Goal: Information Seeking & Learning: Learn about a topic

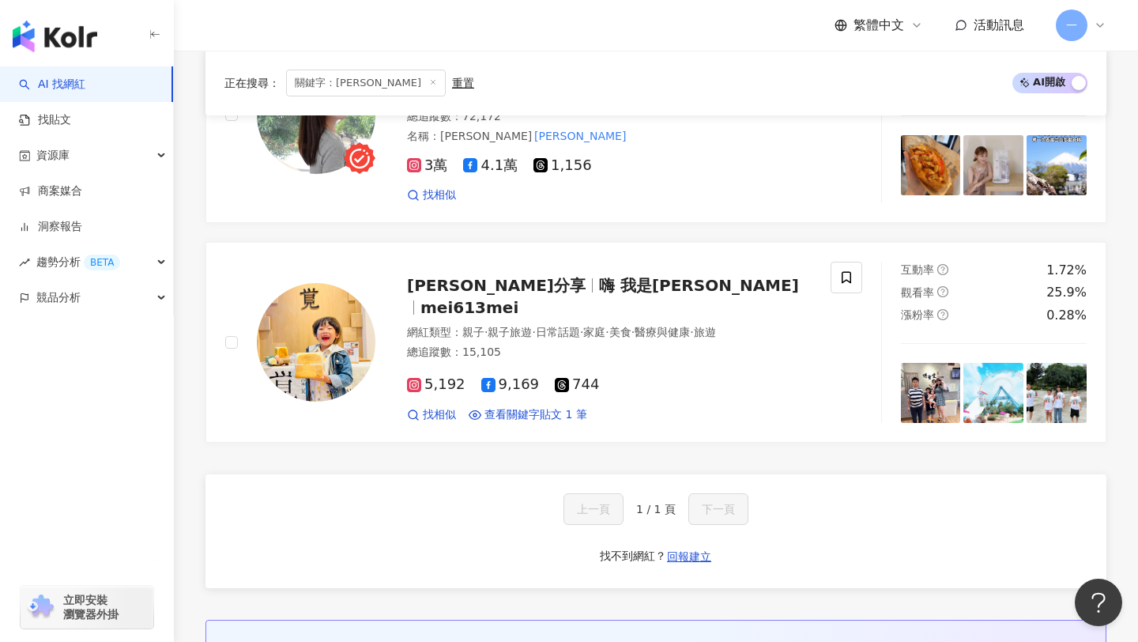
scroll to position [649, 0]
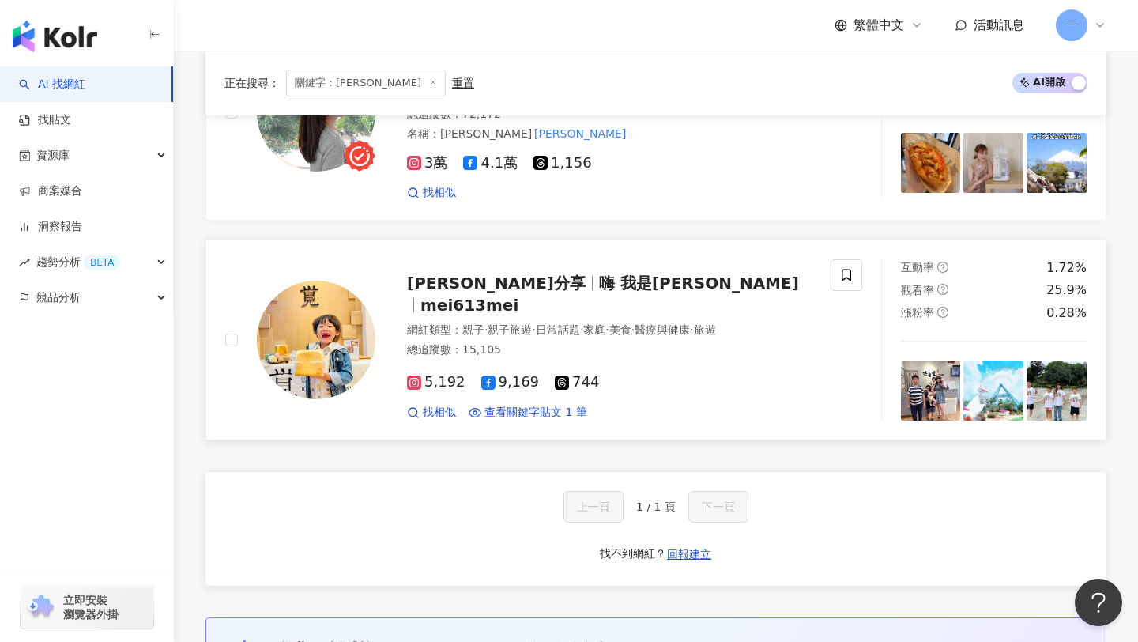
click at [518, 278] on span "小熊麻麻愛分享" at bounding box center [503, 282] width 192 height 19
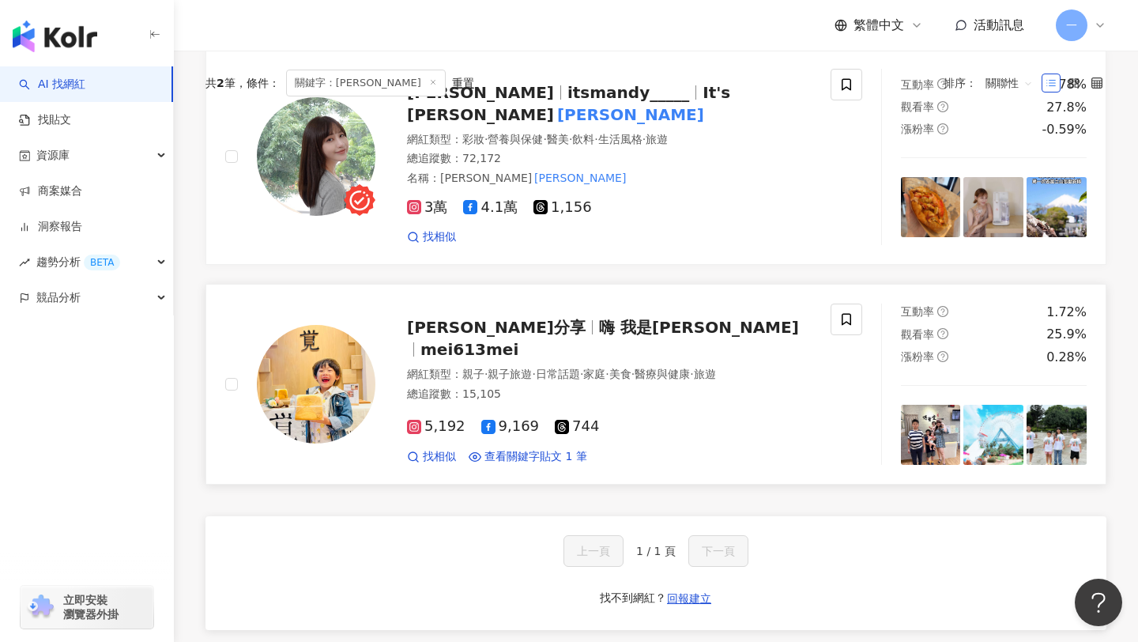
scroll to position [0, 0]
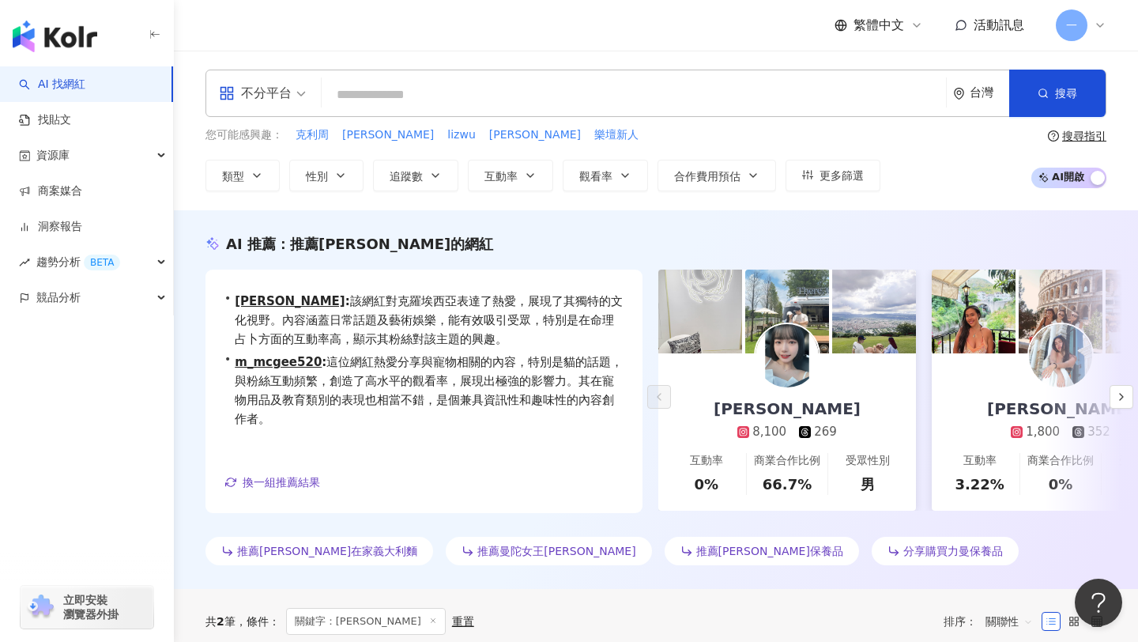
click at [529, 96] on input "search" at bounding box center [634, 95] width 612 height 30
type input "*"
type input "**"
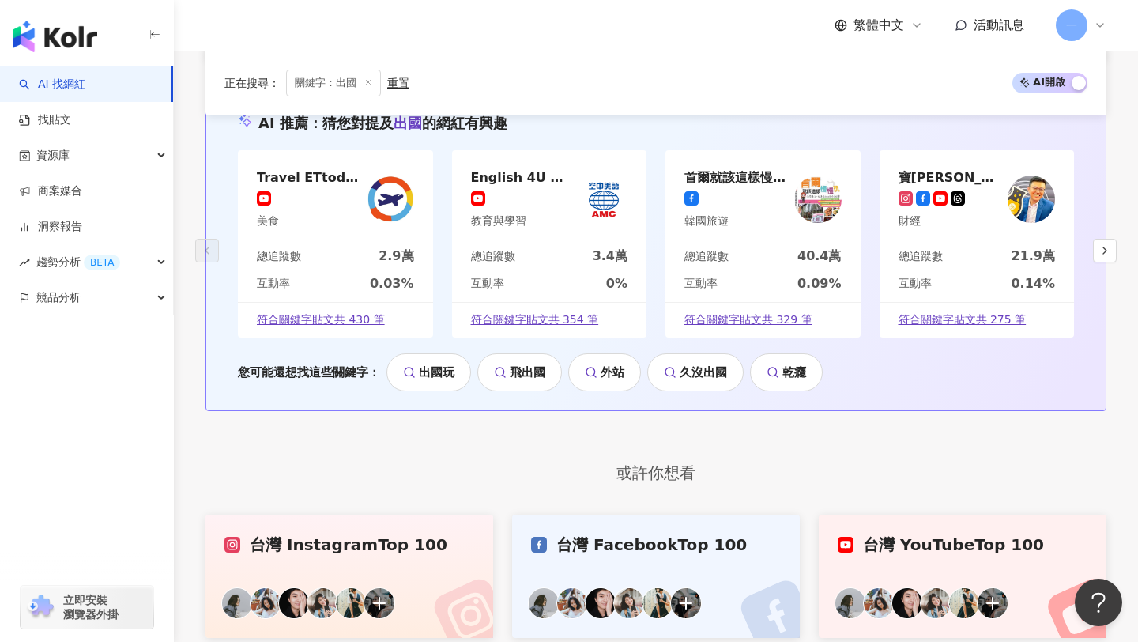
scroll to position [2693, 0]
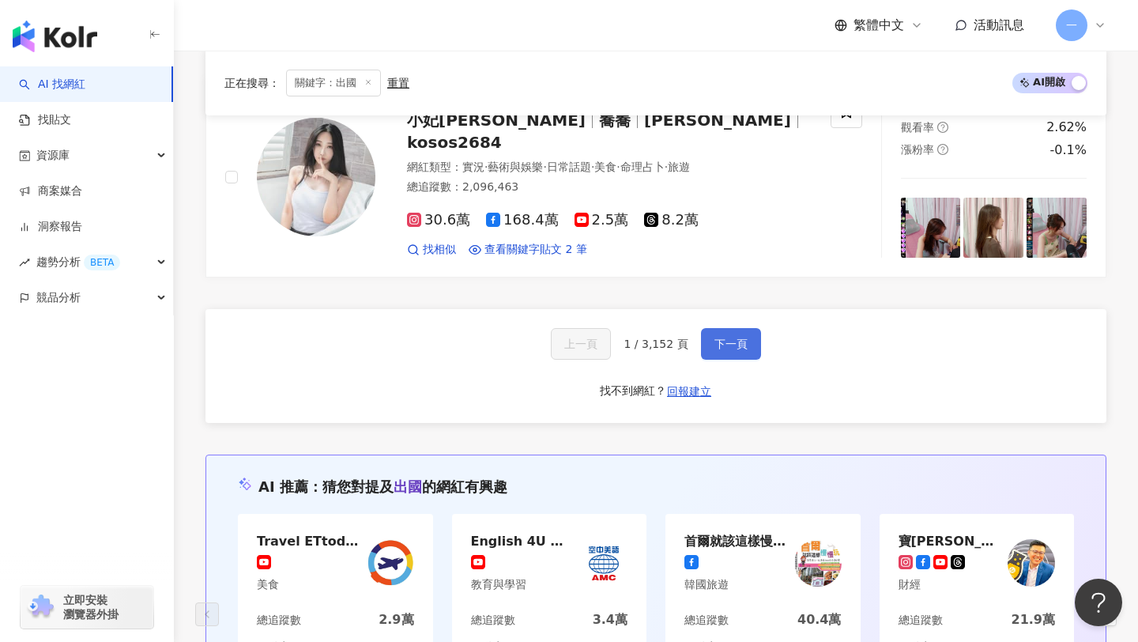
click at [727, 347] on span "下一頁" at bounding box center [730, 343] width 33 height 13
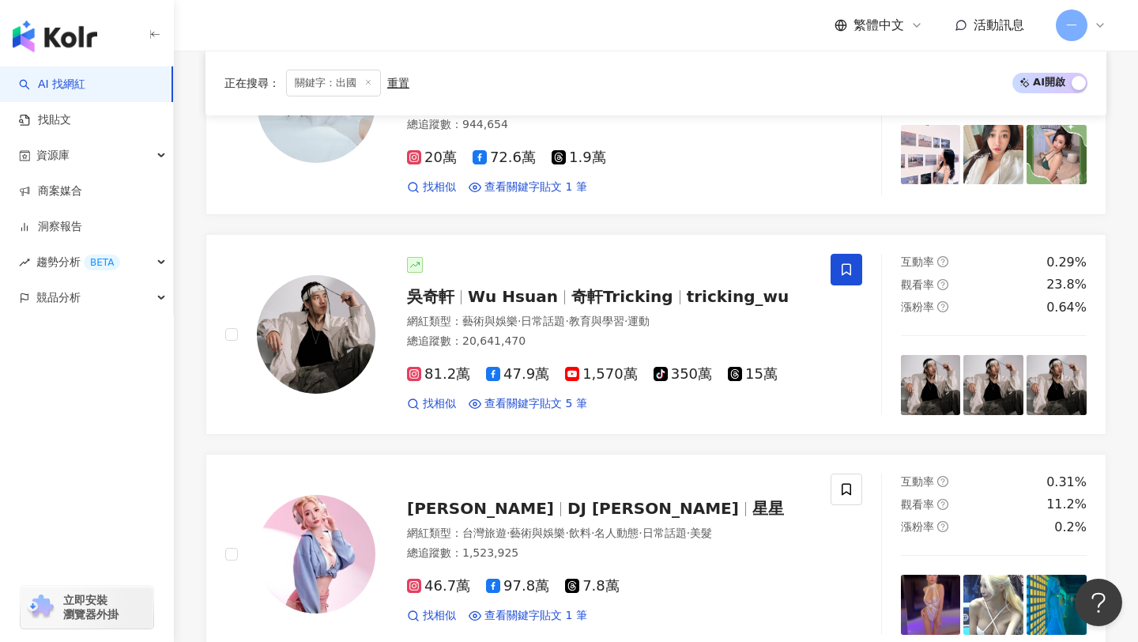
scroll to position [104, 0]
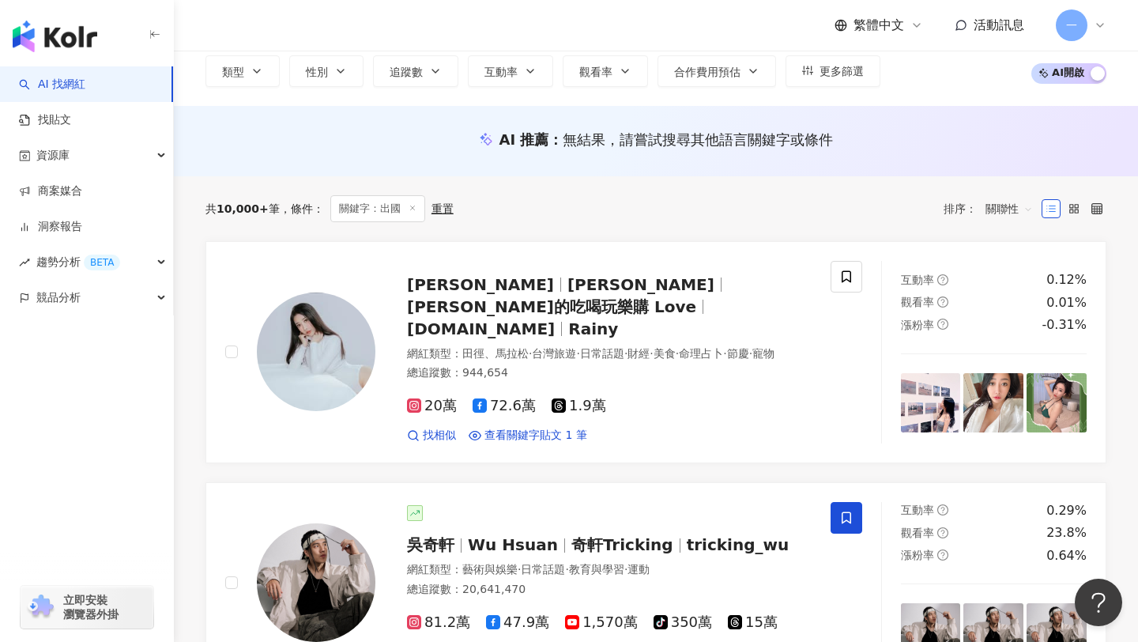
click at [379, 206] on span "關鍵字：出國" at bounding box center [377, 208] width 95 height 27
click at [437, 210] on div "重置" at bounding box center [442, 208] width 22 height 13
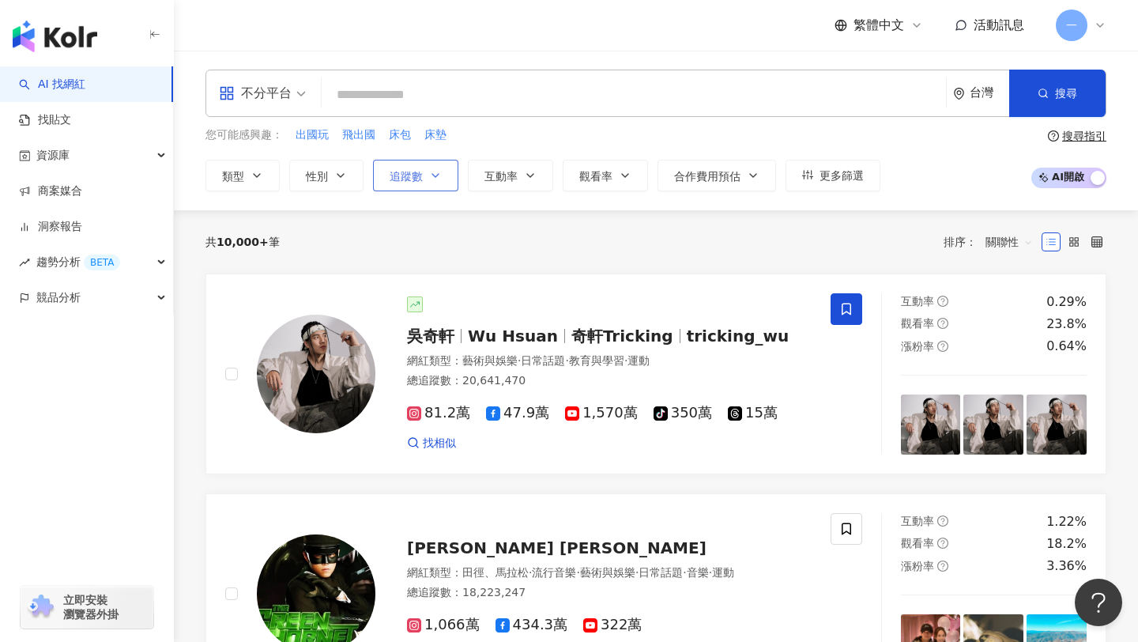
click at [428, 166] on button "追蹤數" at bounding box center [415, 176] width 85 height 32
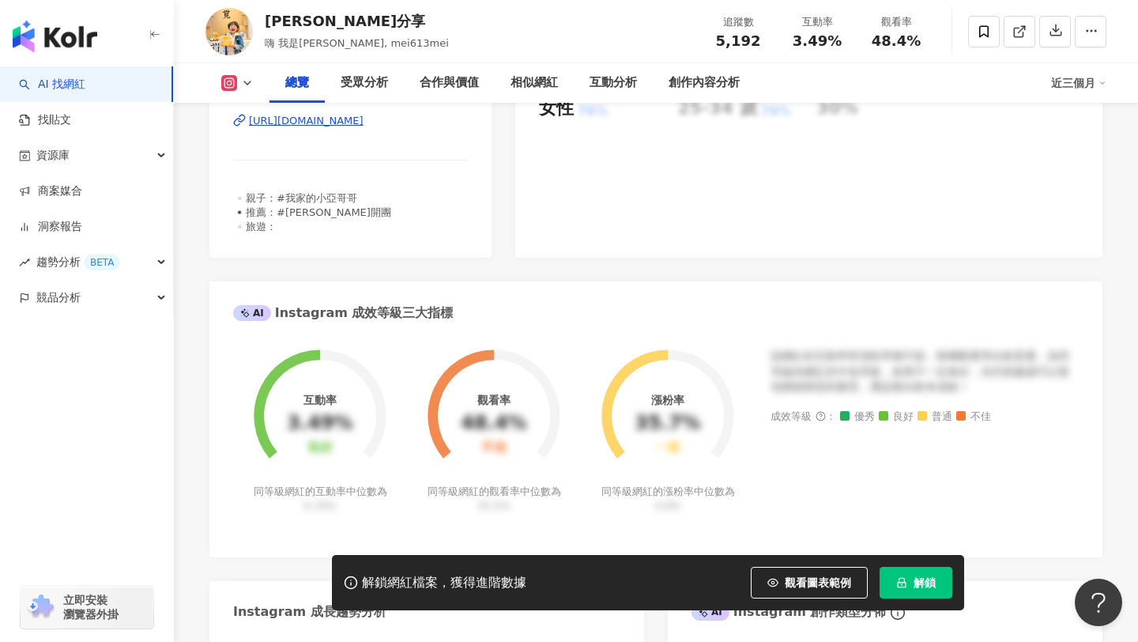
scroll to position [320, 0]
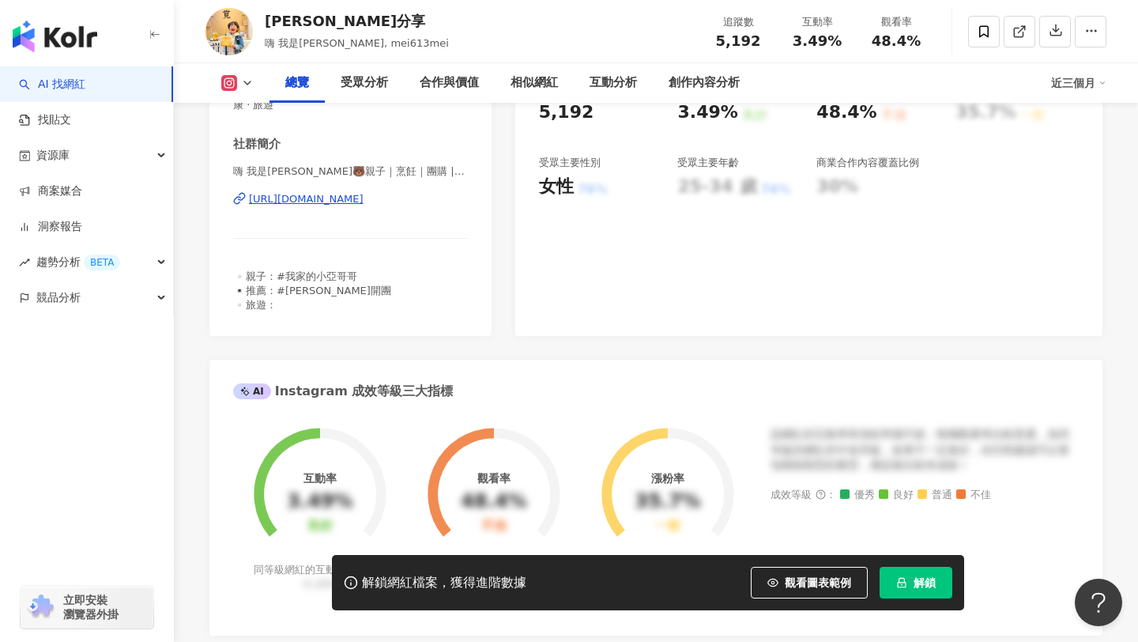
click at [347, 198] on div "https://www.instagram.com/mei613mei/" at bounding box center [306, 199] width 115 height 14
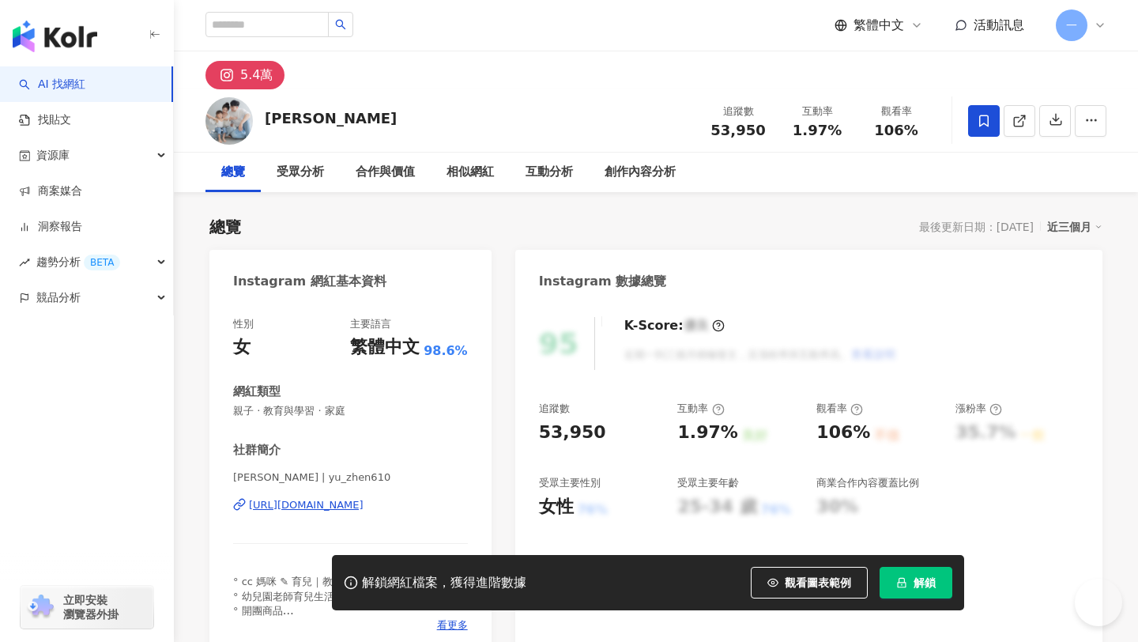
click at [75, 30] on img "button" at bounding box center [55, 37] width 85 height 32
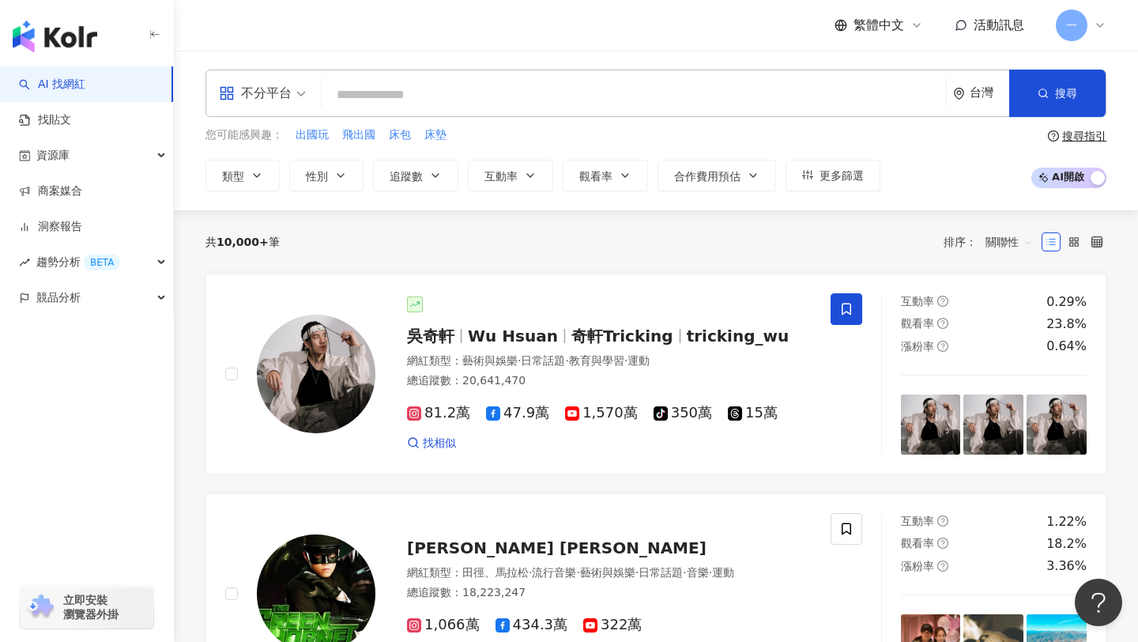
click at [474, 107] on input "search" at bounding box center [634, 95] width 612 height 30
type input "*"
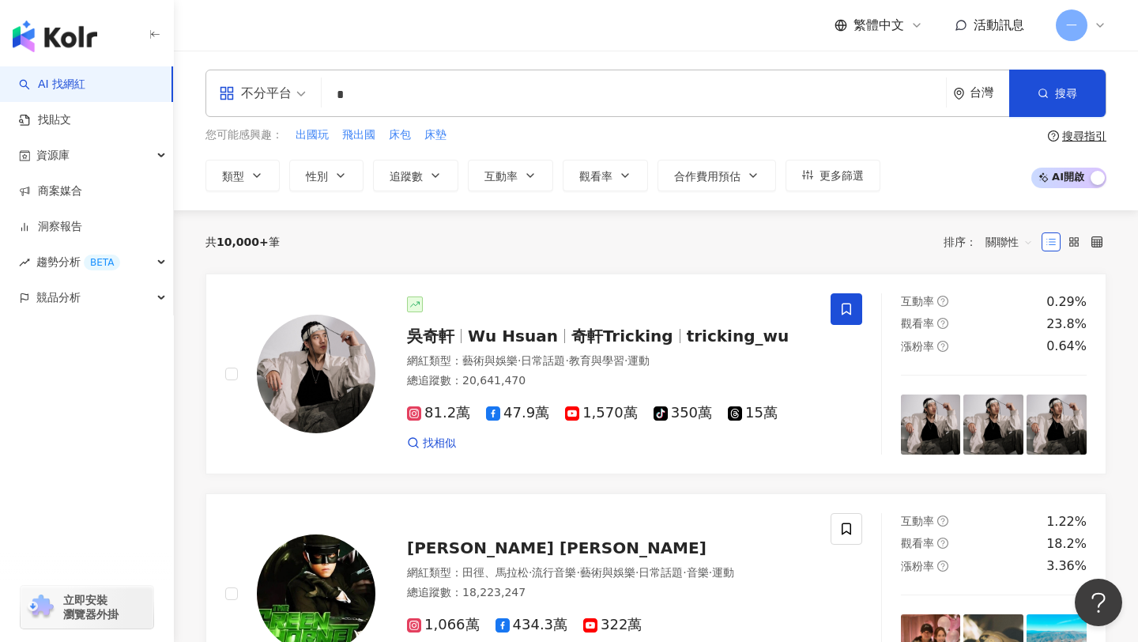
type input "*"
type input "**"
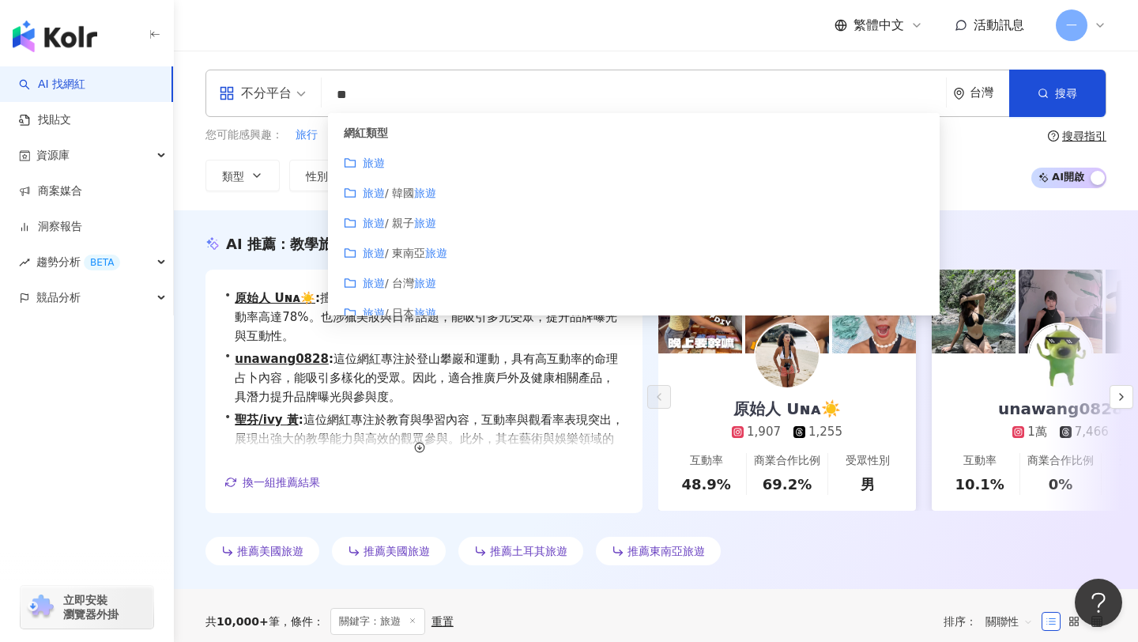
click at [484, 87] on input "**" at bounding box center [634, 95] width 612 height 30
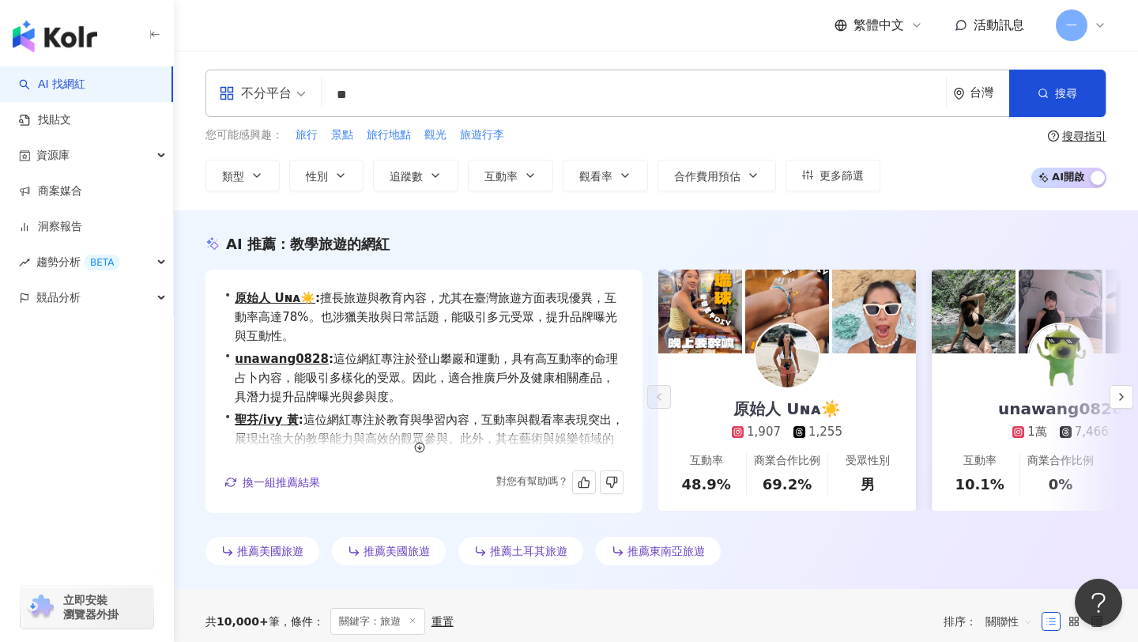
click at [409, 484] on div "對您有幫助嗎？" at bounding box center [472, 482] width 303 height 24
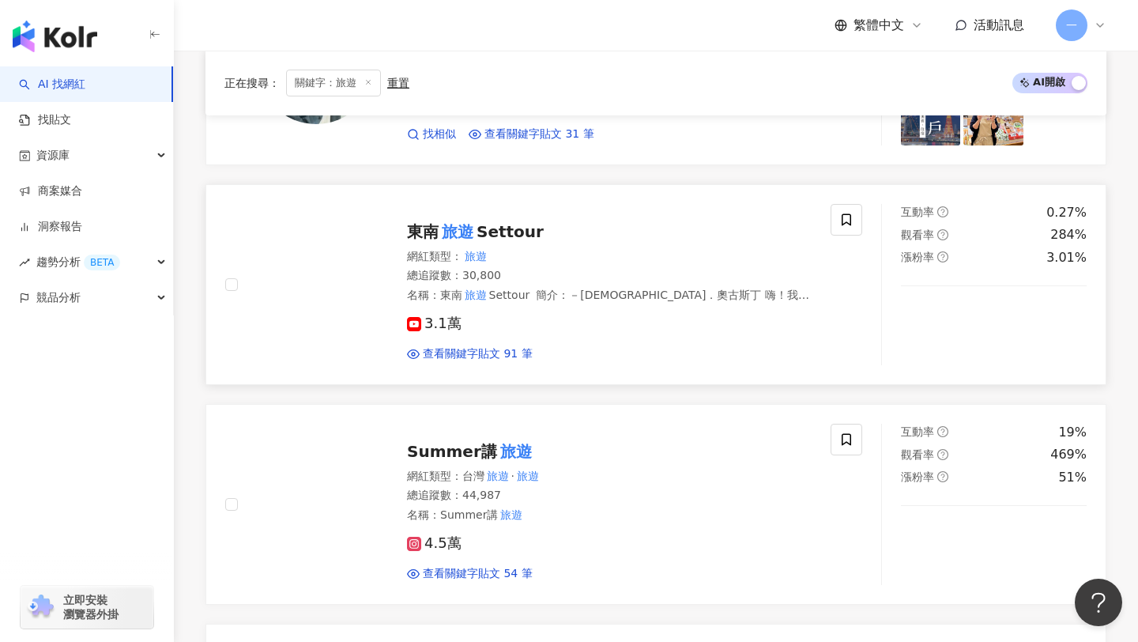
scroll to position [690, 0]
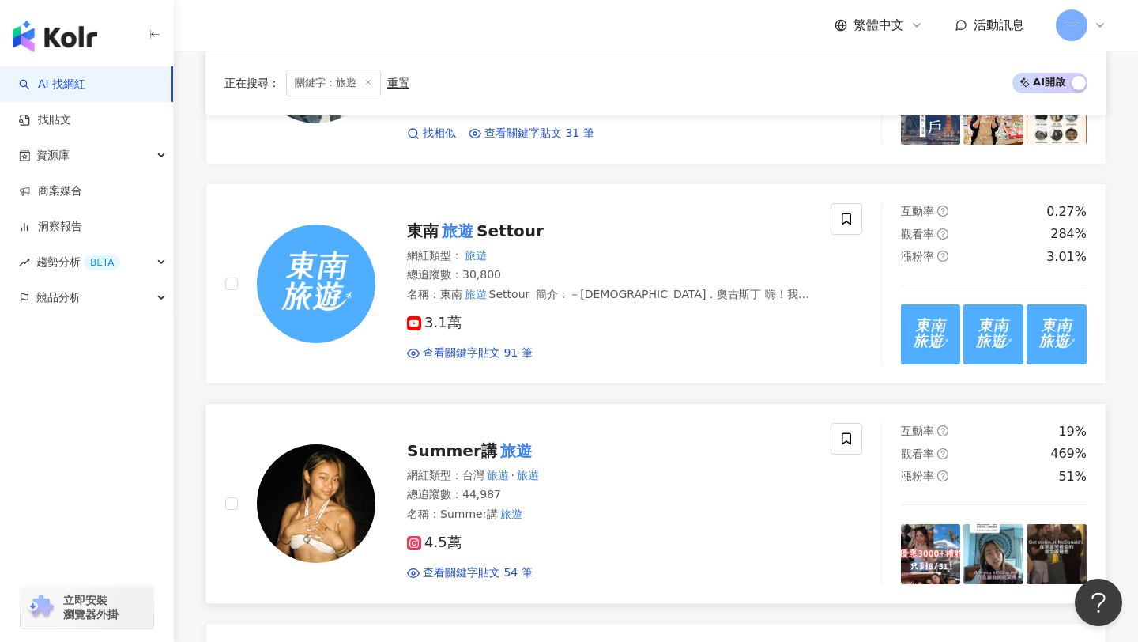
click at [444, 447] on span "Summer講" at bounding box center [452, 450] width 90 height 19
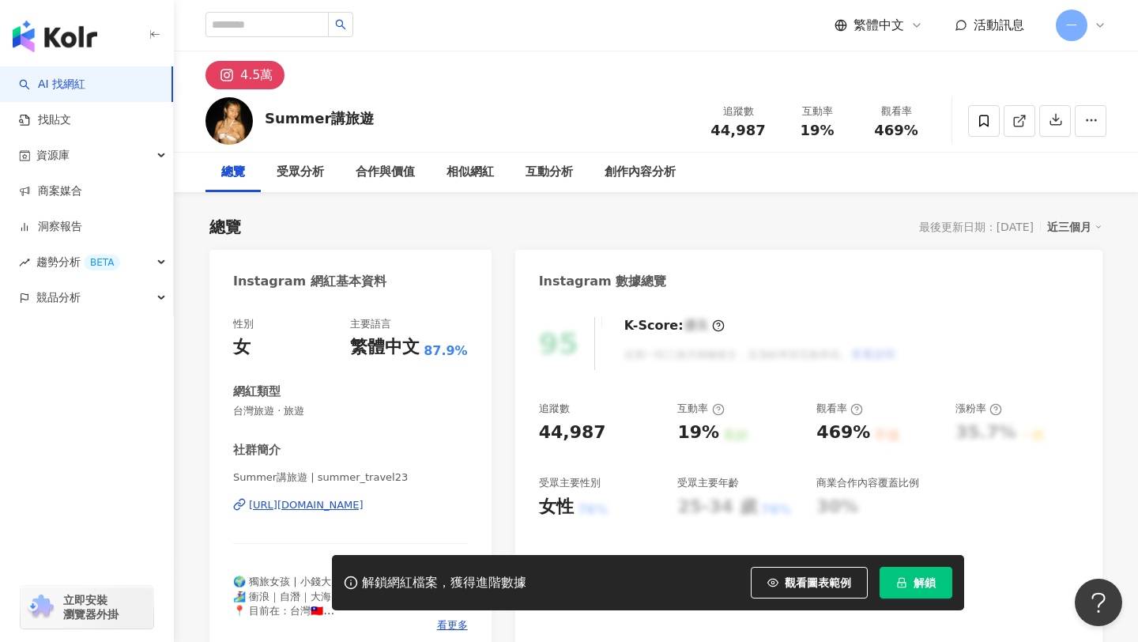
click at [350, 504] on div "[URL][DOMAIN_NAME]" at bounding box center [306, 505] width 115 height 14
